Goal: Task Accomplishment & Management: Complete application form

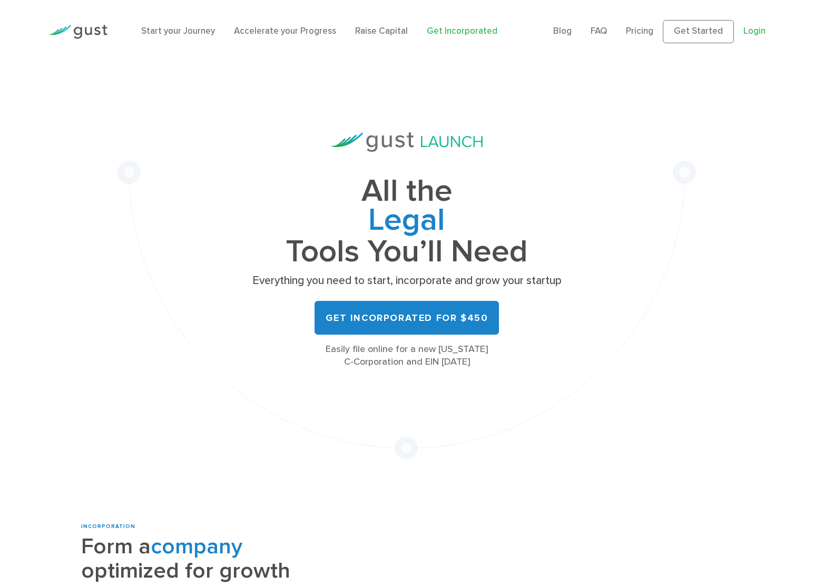
click at [746, 29] on link "Login" at bounding box center [755, 31] width 22 height 11
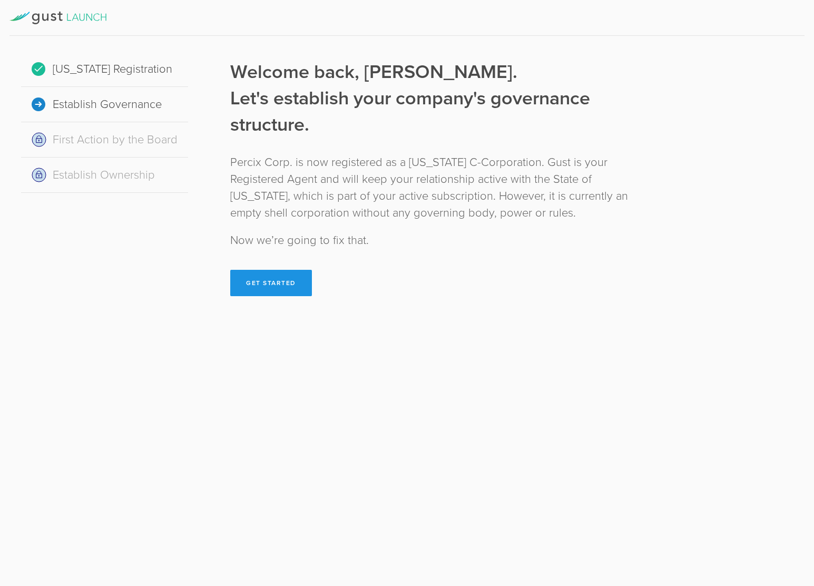
click at [293, 278] on button "Get Started" at bounding box center [271, 283] width 82 height 26
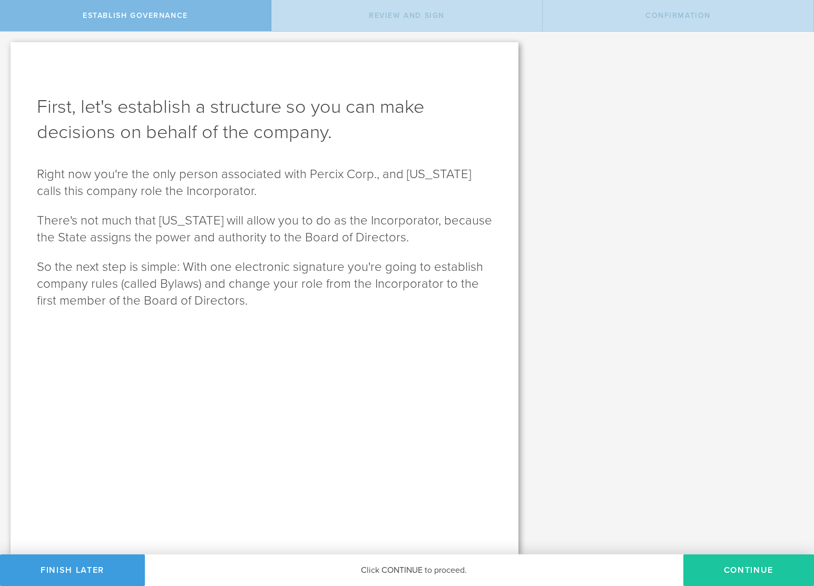
click at [739, 572] on button "Continue" at bounding box center [749, 570] width 131 height 32
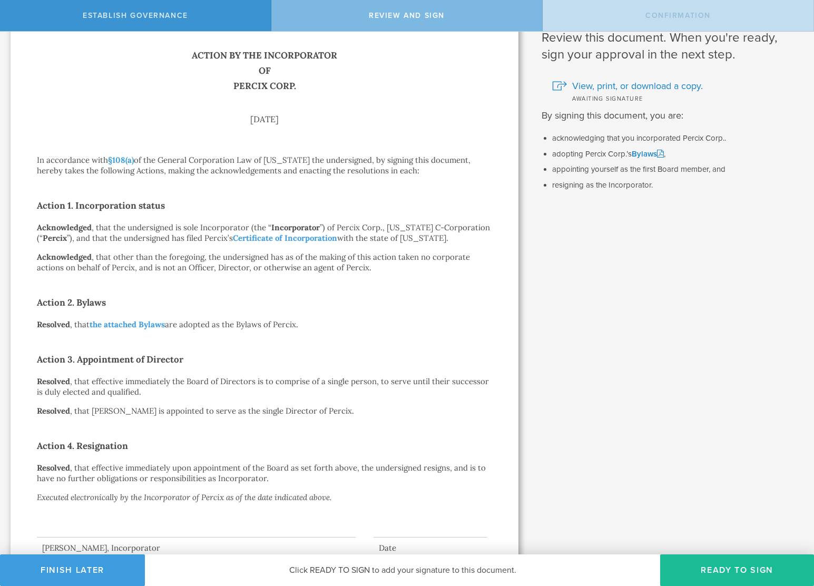
scroll to position [72, 0]
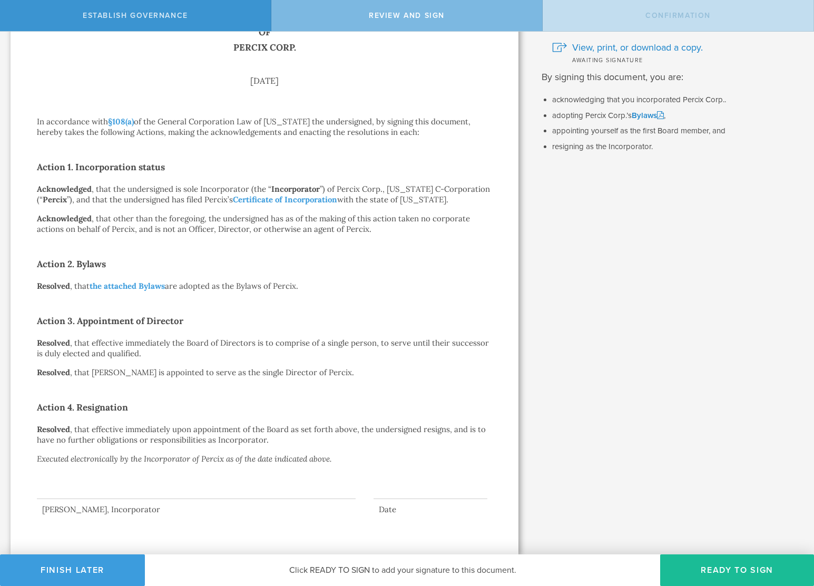
click at [77, 484] on div at bounding box center [196, 478] width 319 height 42
